Goal: Use online tool/utility: Use online tool/utility

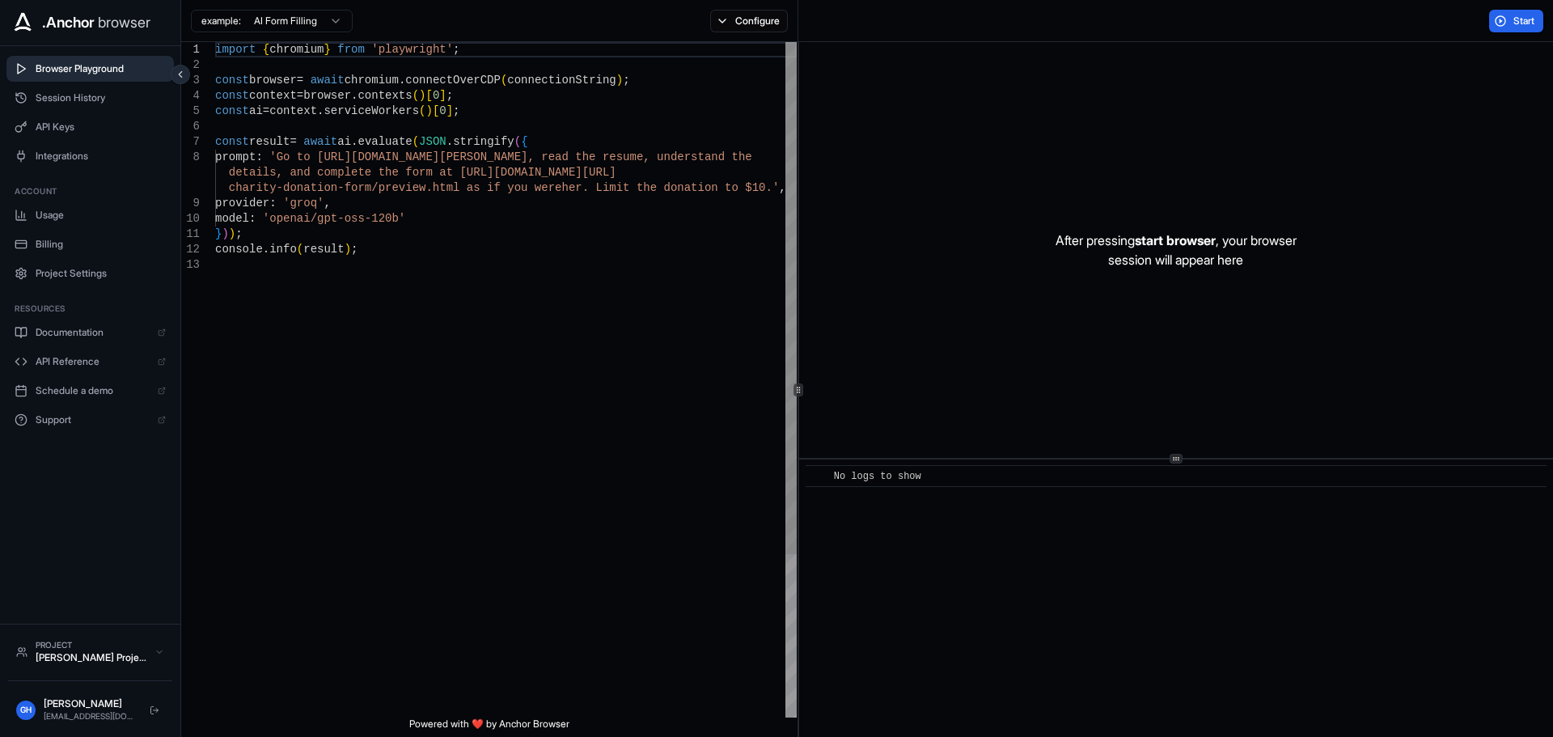
click at [316, 321] on div "import { chromium } from 'playwright' ; const browser = await chromium . connec…" at bounding box center [506, 487] width 582 height 891
drag, startPoint x: 325, startPoint y: 159, endPoint x: 564, endPoint y: 155, distance: 238.7
click at [564, 155] on div "import { chromium } from 'playwright' ; const browser = await chromium . connec…" at bounding box center [506, 487] width 582 height 891
click at [452, 96] on div "import { chromium } from 'playwright' ; const browser = await chromium . connec…" at bounding box center [506, 487] width 582 height 891
type textarea "**********"
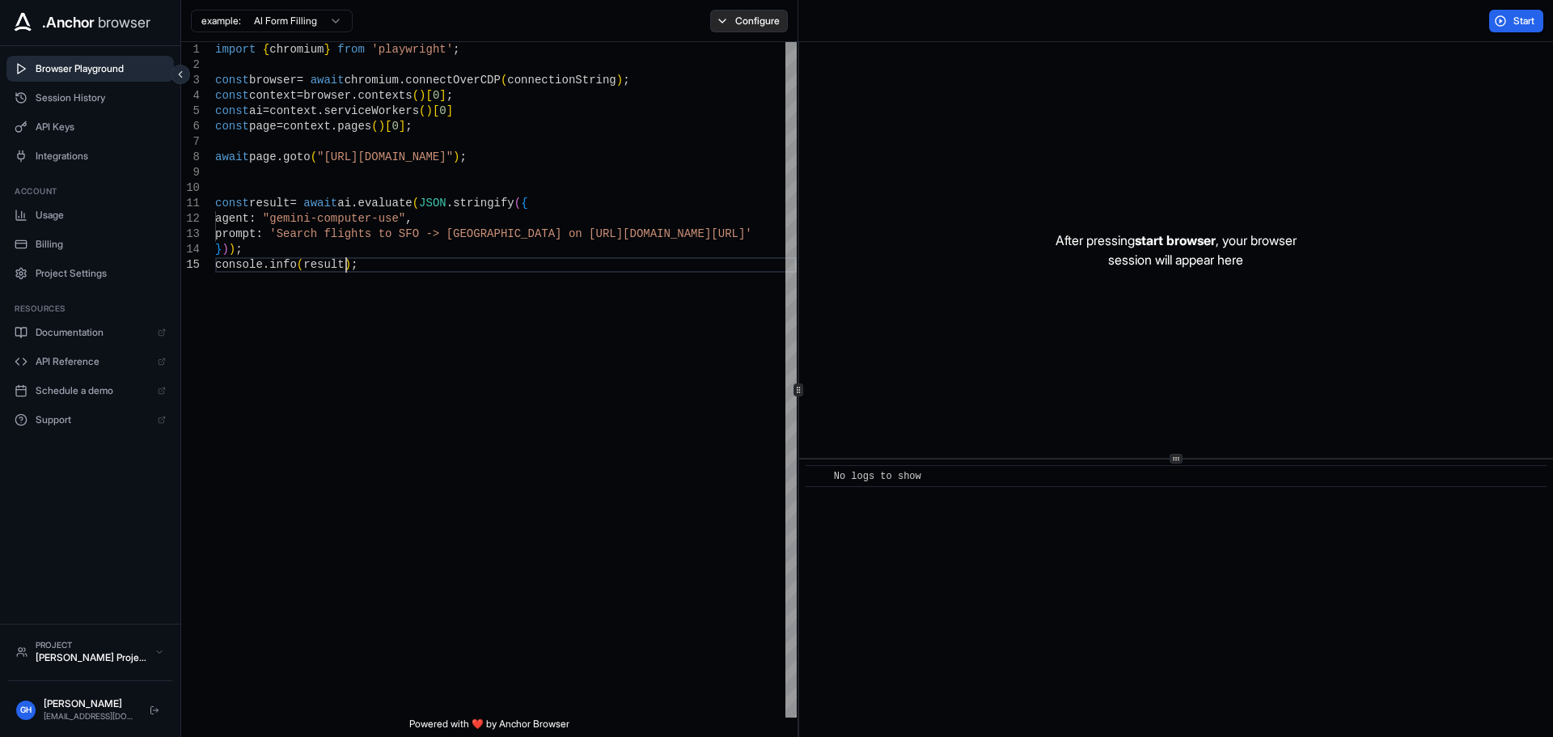
click at [755, 17] on button "Configure" at bounding box center [749, 21] width 78 height 23
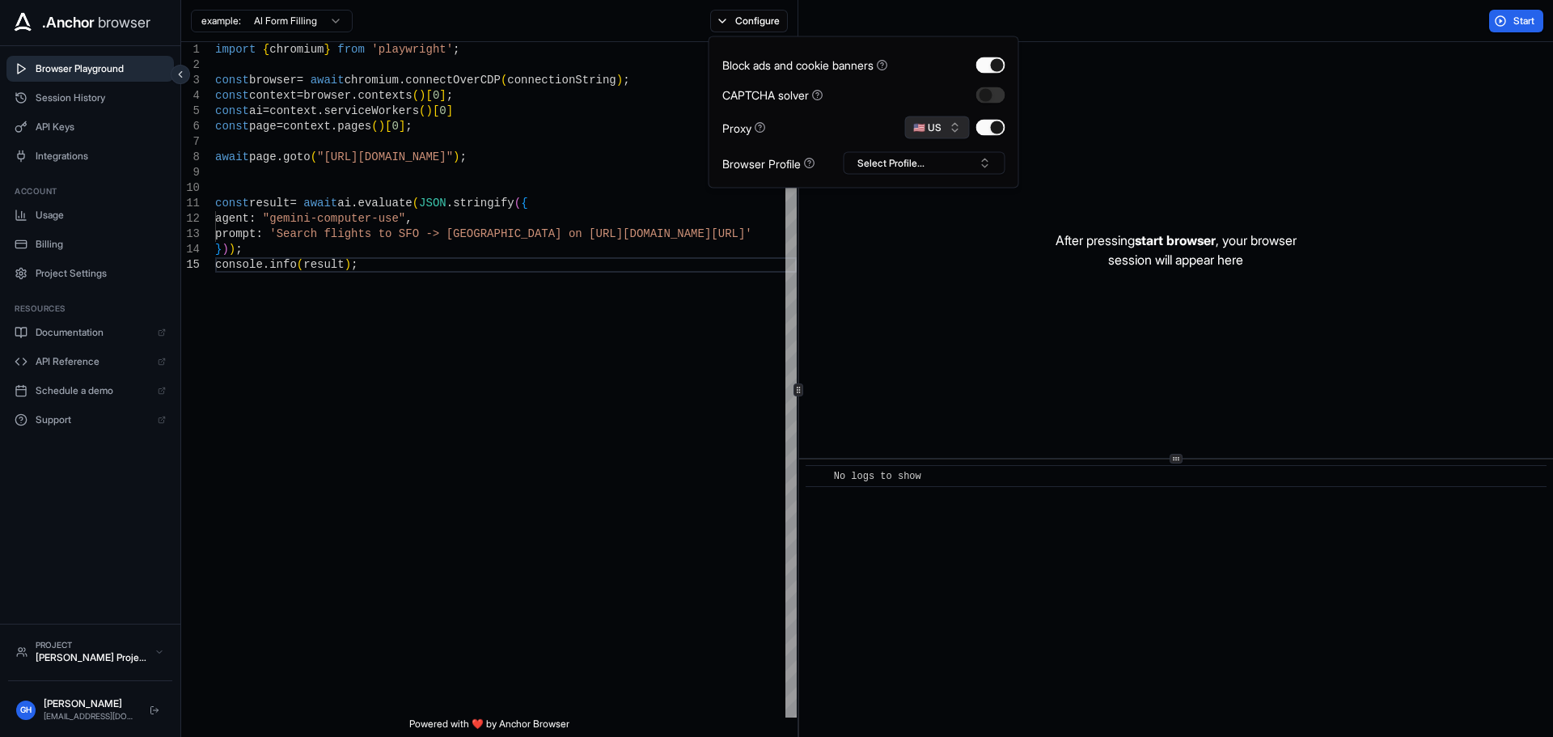
click at [955, 125] on button "🇺🇸 US" at bounding box center [937, 128] width 65 height 23
type input "**"
click at [944, 186] on span "GB" at bounding box center [943, 184] width 14 height 13
click at [1506, 27] on button "Start" at bounding box center [1517, 21] width 54 height 23
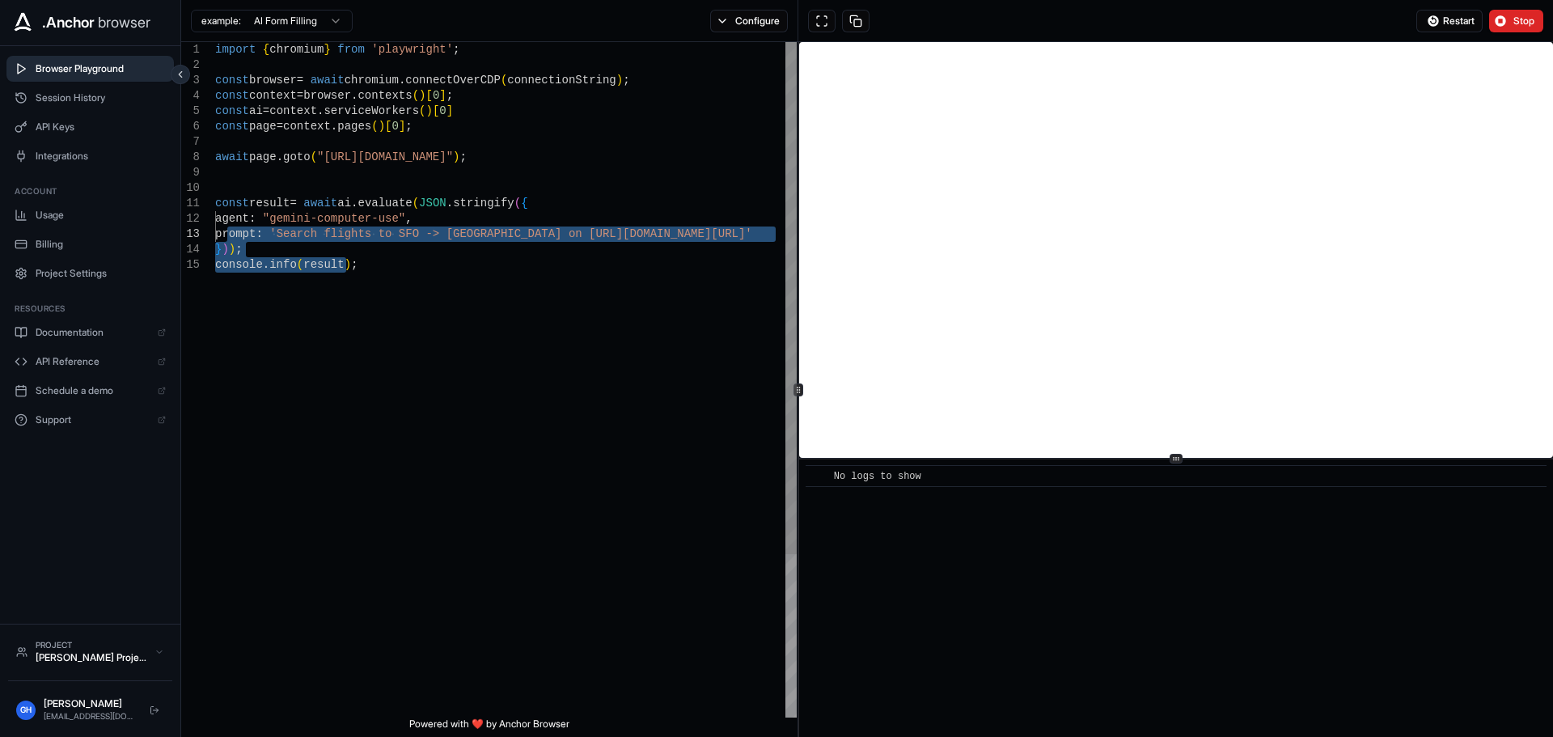
drag, startPoint x: 420, startPoint y: 469, endPoint x: 229, endPoint y: 227, distance: 308.2
click at [229, 227] on div "import { chromium } from 'playwright' ; const browser = await chromium . connec…" at bounding box center [506, 487] width 582 height 891
click at [349, 233] on div "import { chromium } from 'playwright' ; const browser = await chromium . connec…" at bounding box center [506, 487] width 582 height 891
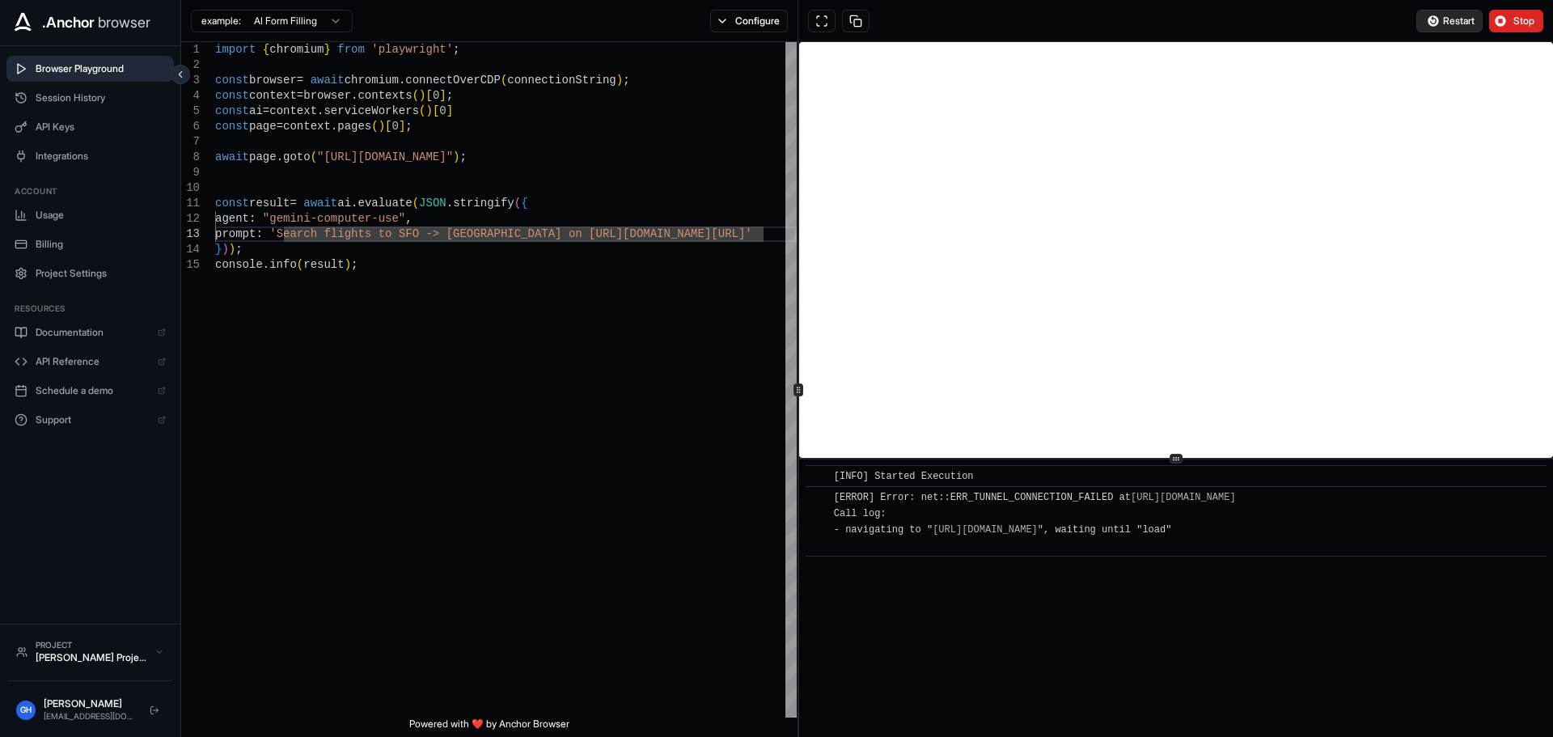
click at [1444, 25] on span "Restart" at bounding box center [1459, 21] width 32 height 13
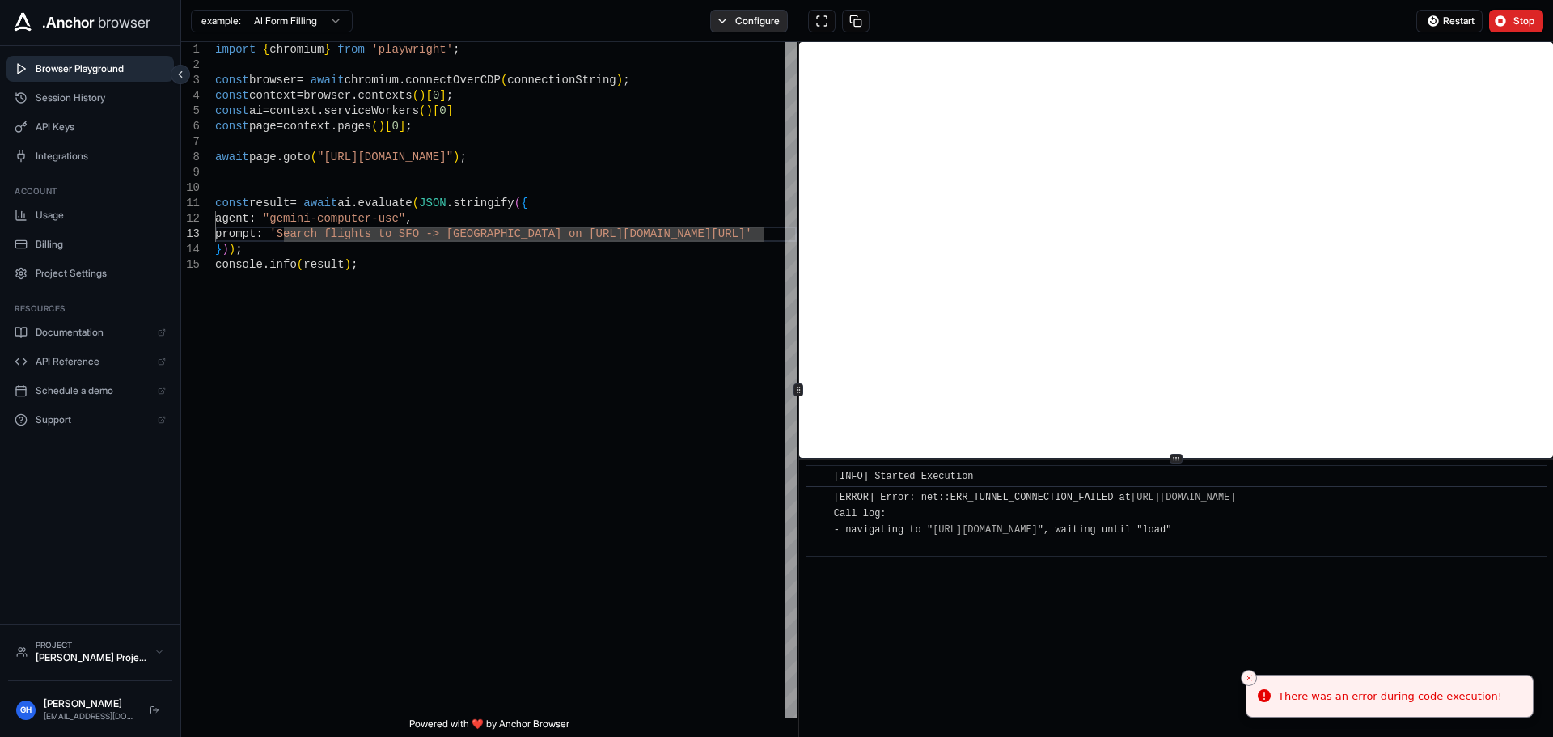
click at [728, 20] on button "Configure" at bounding box center [749, 21] width 78 height 23
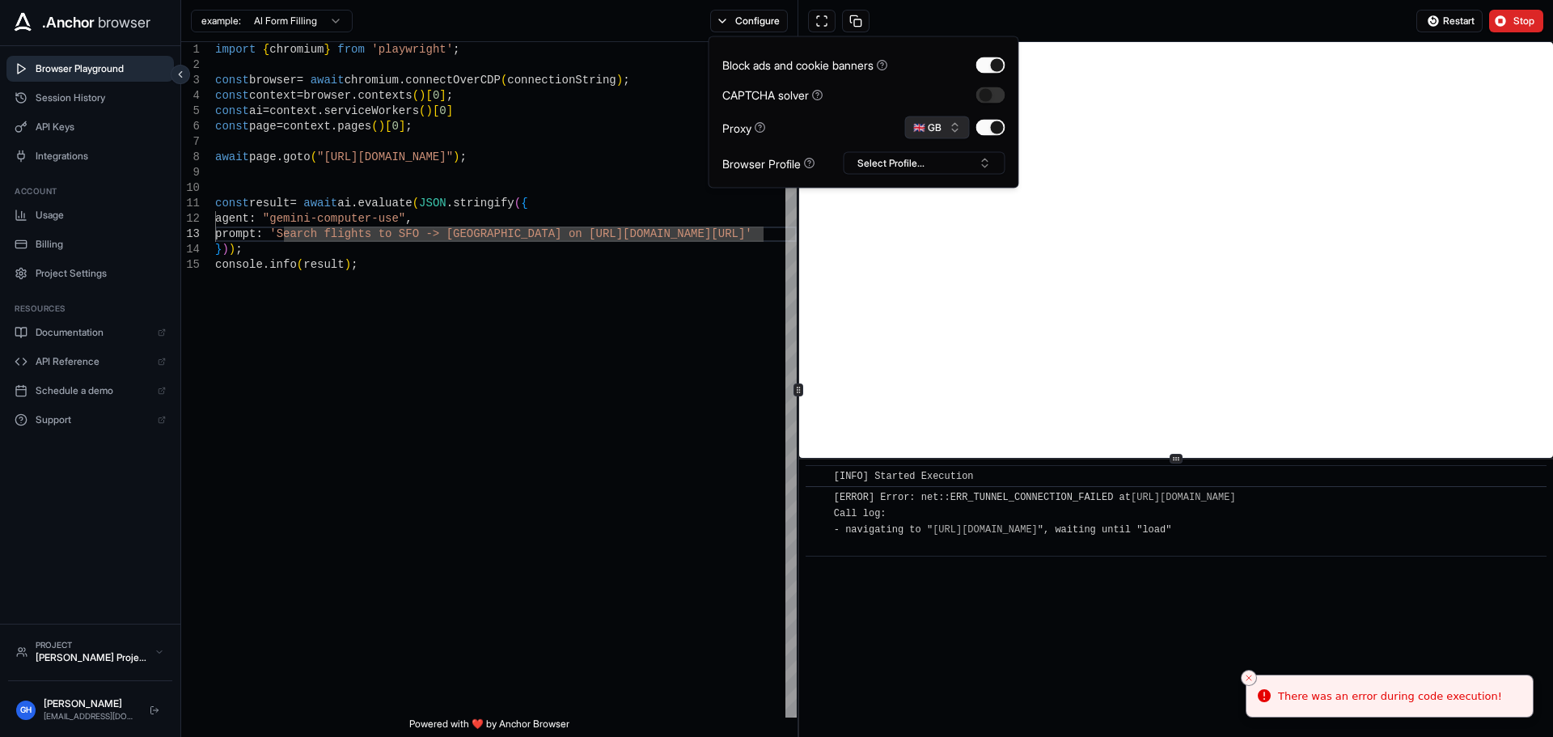
click at [941, 125] on button "🇬🇧 GB" at bounding box center [937, 128] width 65 height 23
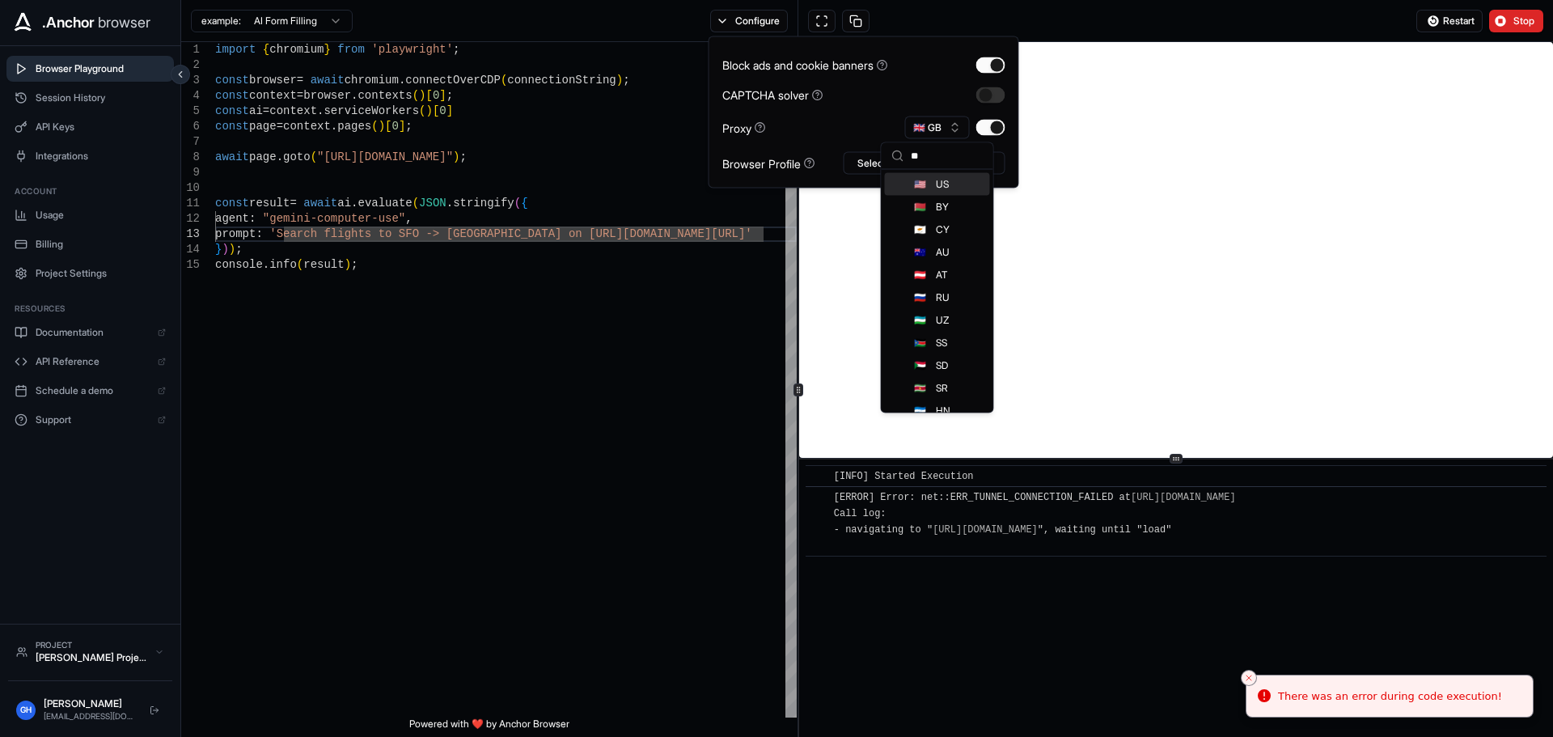
type input "**"
click at [946, 188] on span "US" at bounding box center [942, 184] width 13 height 13
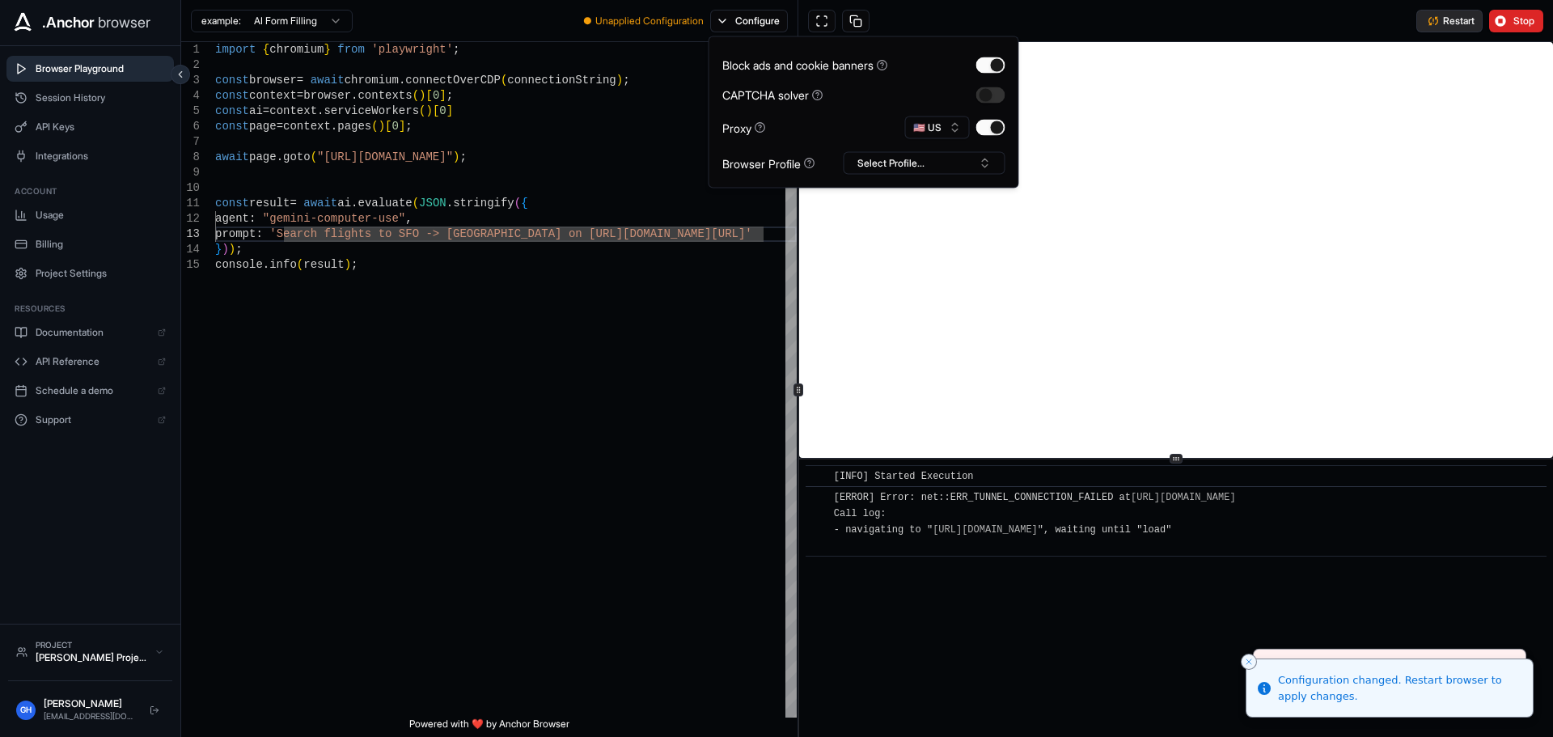
click at [1447, 16] on span "Restart" at bounding box center [1459, 21] width 32 height 13
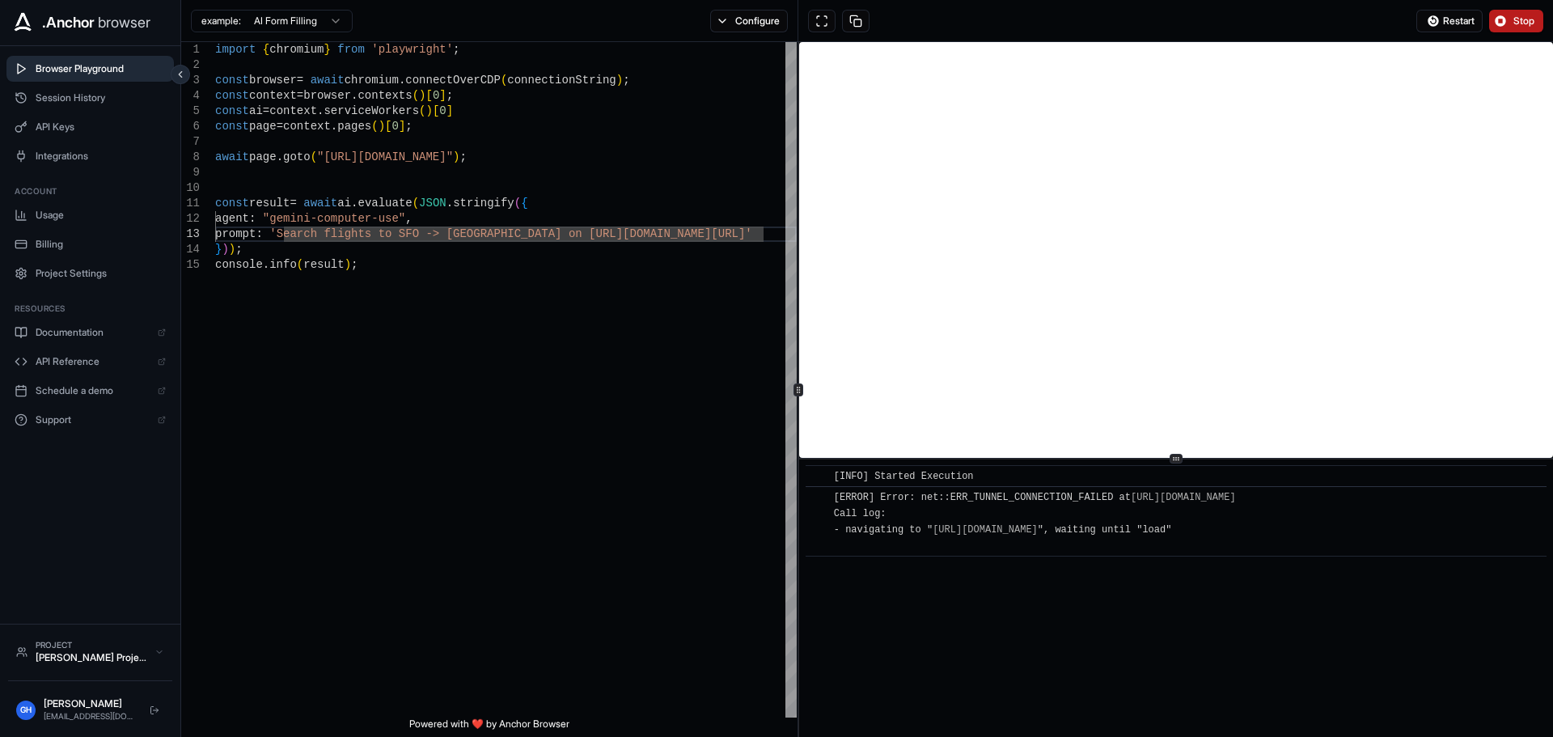
click at [1507, 15] on button "Stop" at bounding box center [1517, 21] width 54 height 23
